Goal: Task Accomplishment & Management: Manage account settings

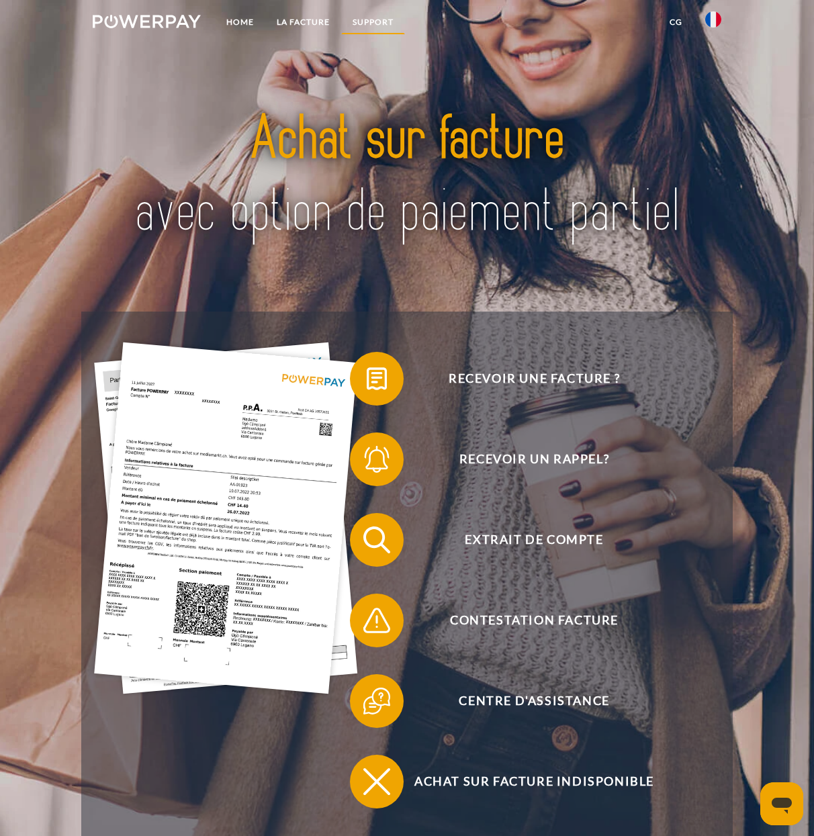
click at [371, 26] on link "Support" at bounding box center [373, 22] width 64 height 24
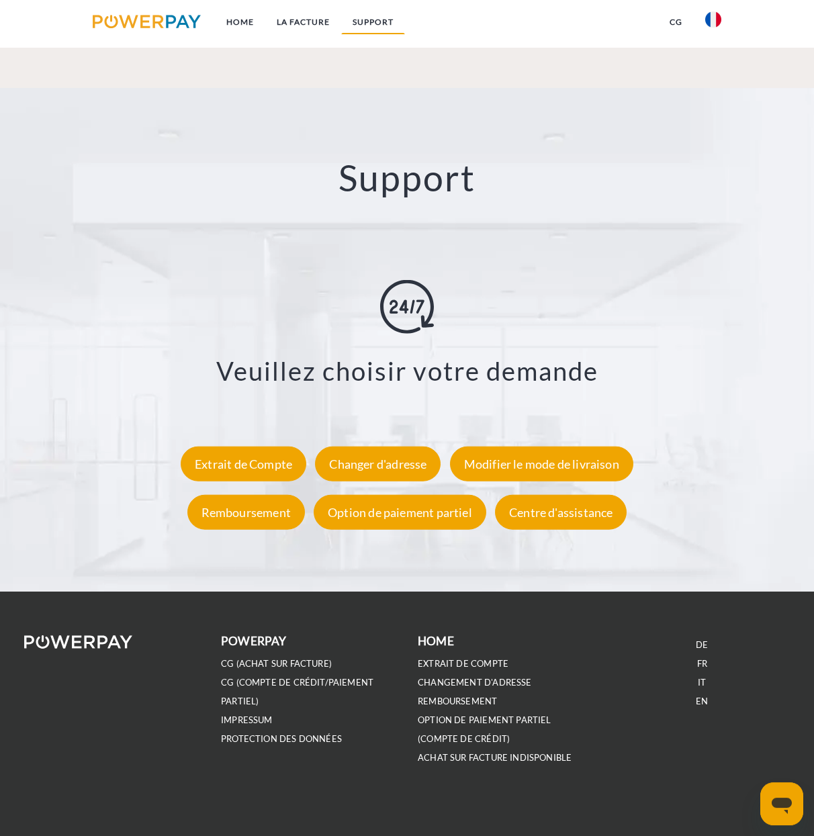
scroll to position [2103, 0]
click at [381, 453] on div "Changer d'adresse" at bounding box center [378, 464] width 126 height 35
click at [367, 467] on div "Changer d'adresse" at bounding box center [378, 464] width 126 height 35
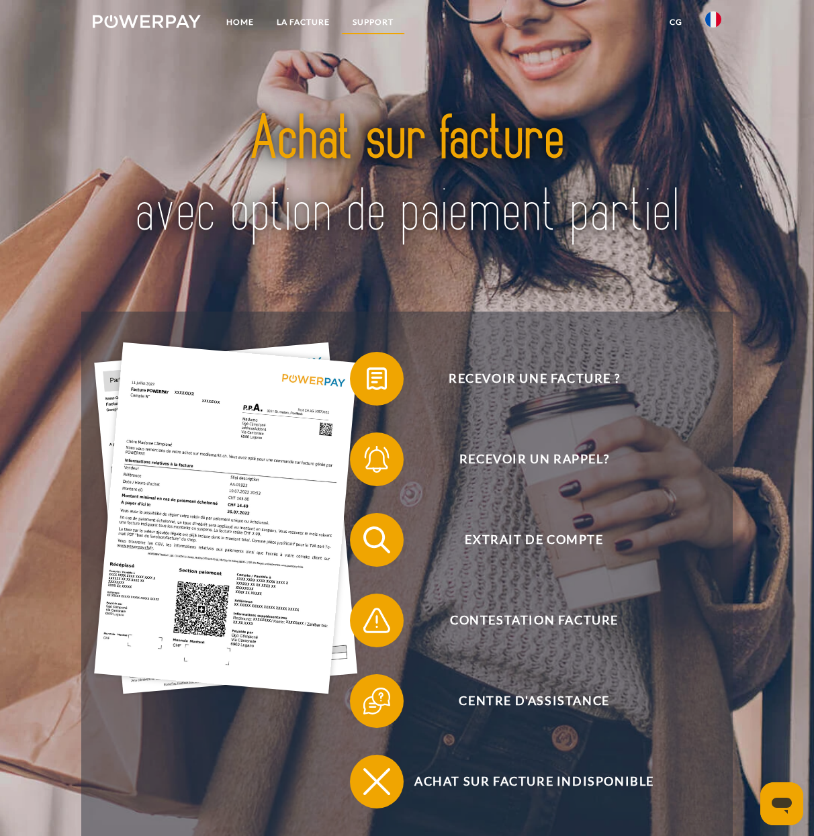
click at [370, 19] on link "Support" at bounding box center [373, 22] width 64 height 24
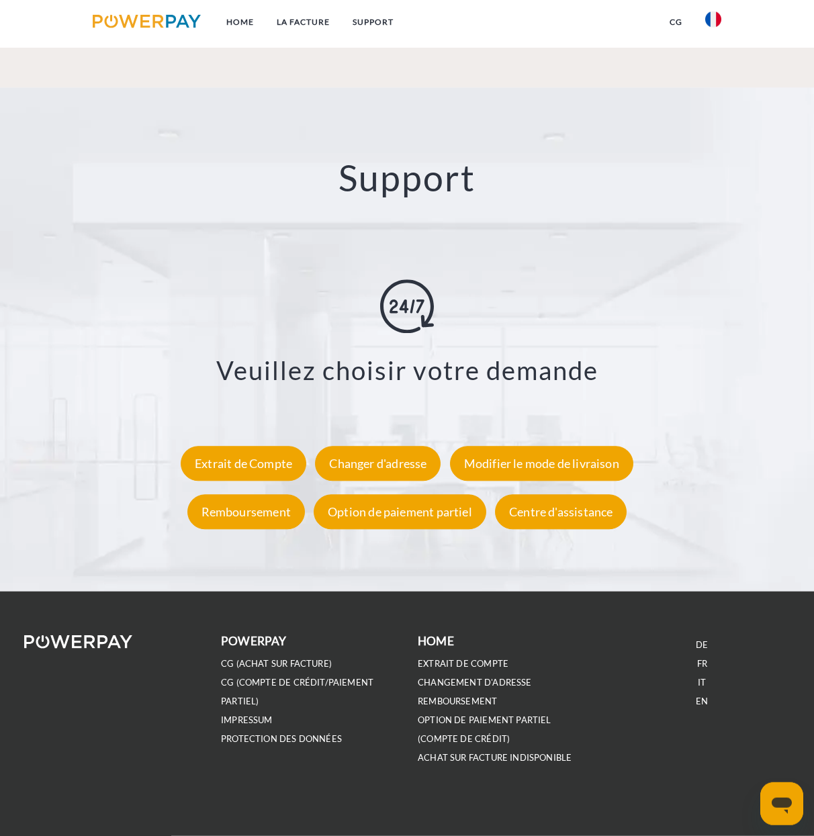
scroll to position [2103, 0]
click at [370, 473] on div "Changer d'adresse" at bounding box center [378, 464] width 126 height 35
